Goal: Task Accomplishment & Management: Complete application form

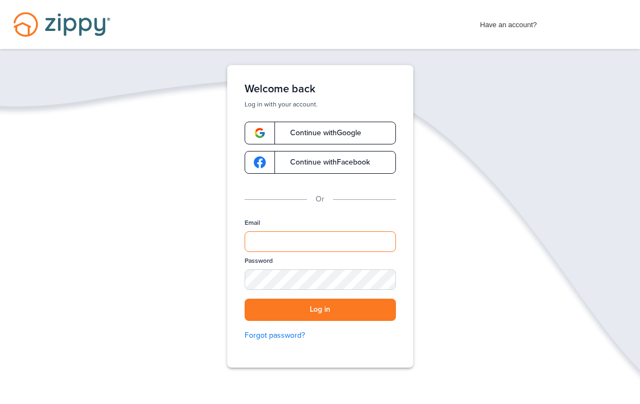
click at [324, 234] on input "Email" at bounding box center [320, 241] width 151 height 21
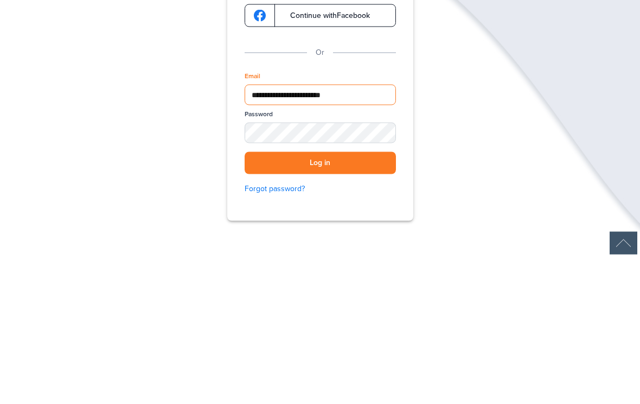
type input "**********"
click at [374, 298] on button "Log in" at bounding box center [320, 309] width 151 height 22
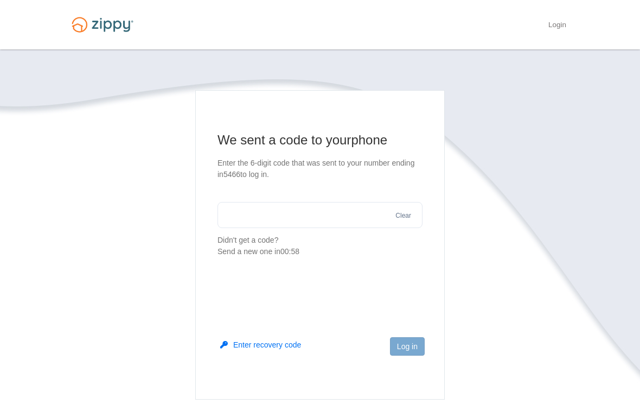
click at [357, 214] on input "text" at bounding box center [319, 215] width 205 height 26
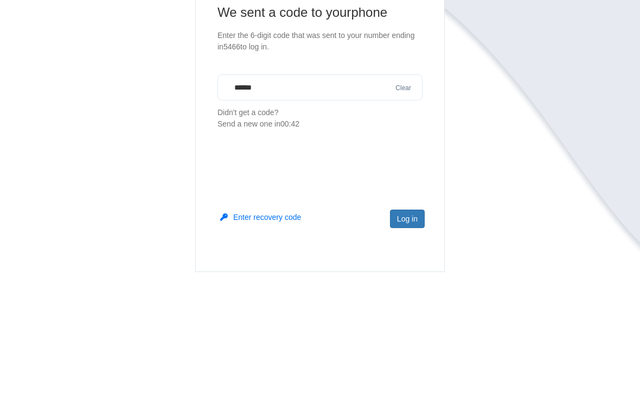
type input "******"
click at [536, 110] on section "We sent a code to your phone Enter the 6-digit code that was sent to your numbe…" at bounding box center [320, 277] width 510 height 374
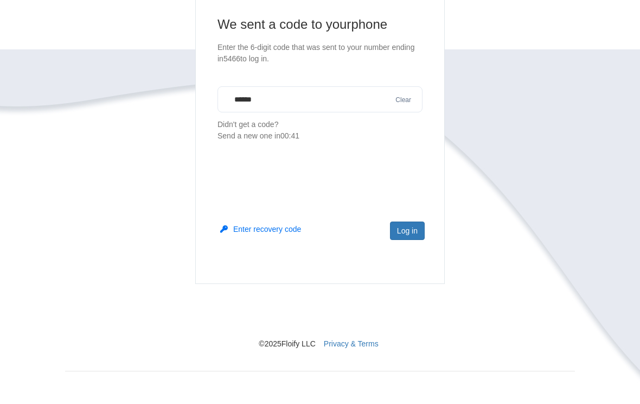
click at [420, 223] on button "Log in" at bounding box center [407, 230] width 35 height 18
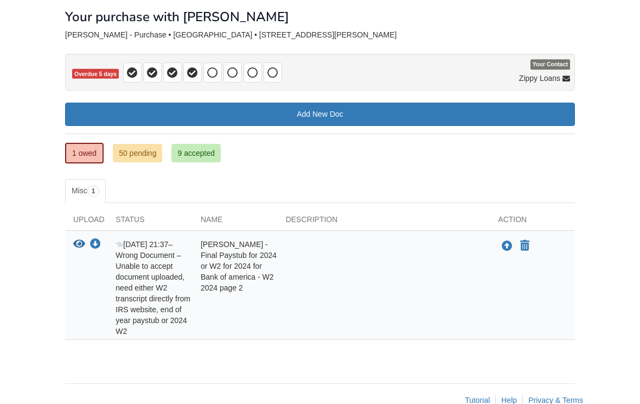
scroll to position [62, 0]
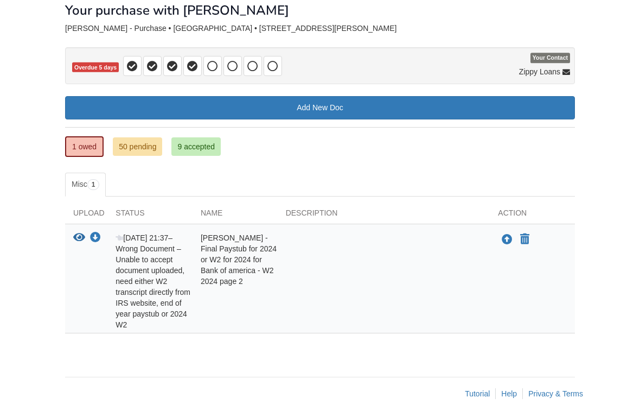
click at [348, 290] on div at bounding box center [384, 281] width 213 height 98
click at [504, 239] on icon "Upload Keisha Hentschel - Final Paystub for 2024 or W2 for 2024 for Bank of ame…" at bounding box center [507, 239] width 11 height 11
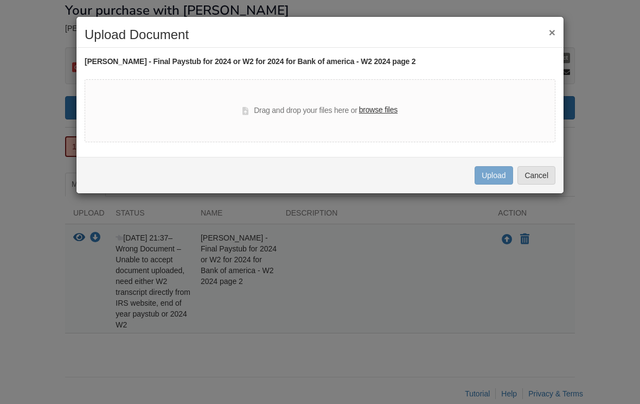
click at [360, 349] on div "× Upload Document Keisha Hentschel - Final Paystub for 2024 or W2 for 2024 for …" at bounding box center [320, 202] width 640 height 404
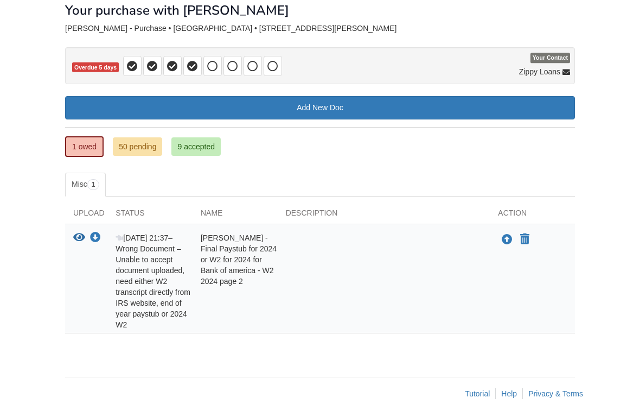
click at [455, 287] on div at bounding box center [384, 281] width 213 height 98
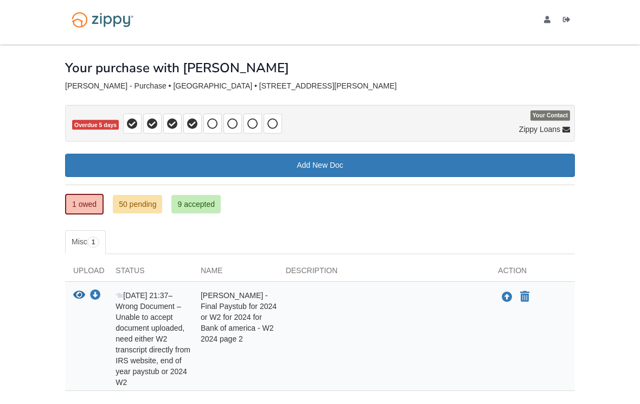
scroll to position [0, 0]
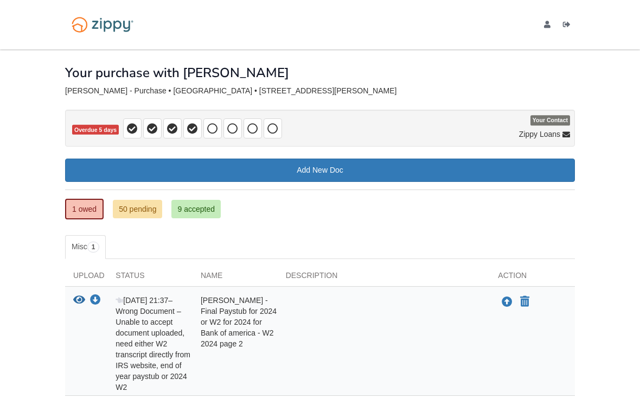
click at [503, 306] on icon "Upload Keisha Hentschel - Final Paystub for 2024 or W2 for 2024 for Bank of ame…" at bounding box center [507, 302] width 11 height 11
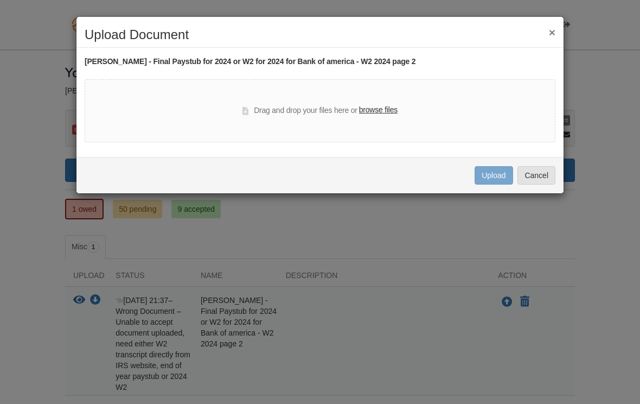
click at [384, 110] on label "browse files" at bounding box center [378, 110] width 39 height 12
click at [0, 0] on input "browse files" at bounding box center [0, 0] width 0 height 0
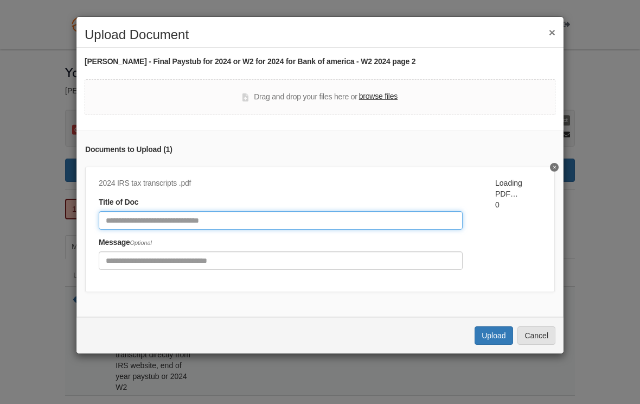
click at [244, 217] on input "Document Title" at bounding box center [281, 220] width 364 height 18
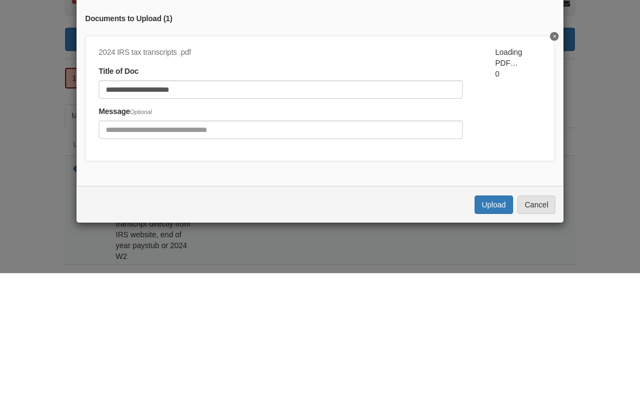
scroll to position [78, 0]
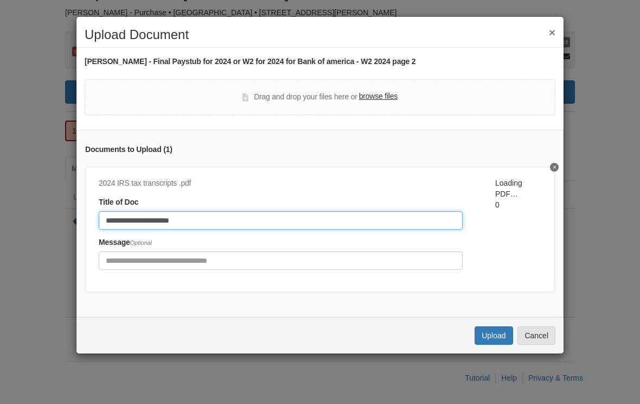
type input "**********"
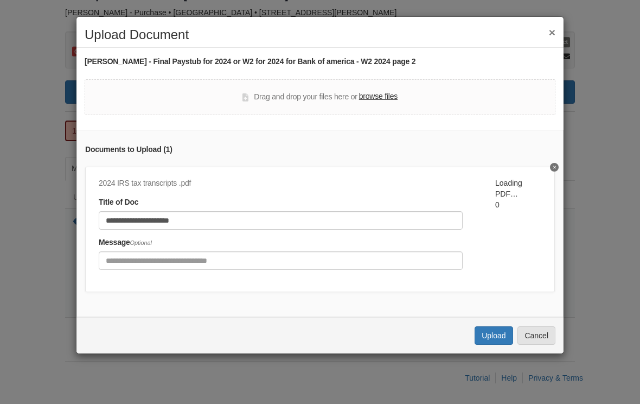
click at [492, 328] on button "Upload" at bounding box center [494, 335] width 38 height 18
